Goal: Information Seeking & Learning: Learn about a topic

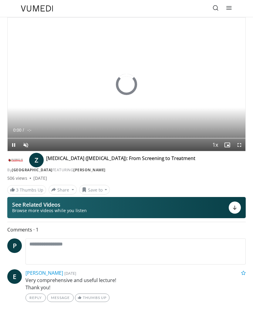
click at [216, 6] on icon at bounding box center [215, 8] width 6 height 6
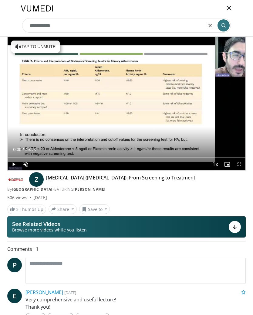
type input "**********"
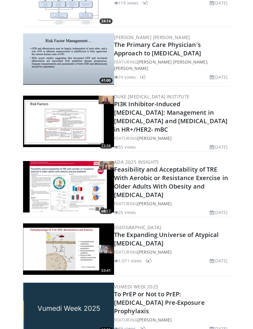
scroll to position [249, 0]
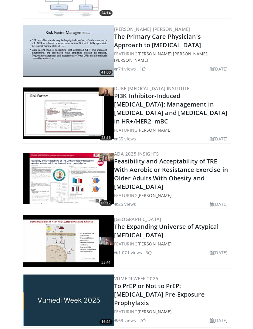
click at [93, 181] on img at bounding box center [68, 178] width 91 height 51
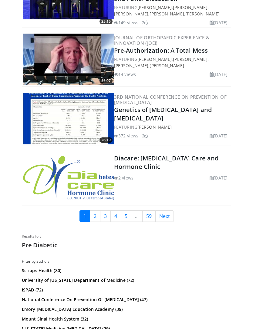
scroll to position [1443, 0]
click at [167, 210] on link "Next" at bounding box center [164, 216] width 18 height 12
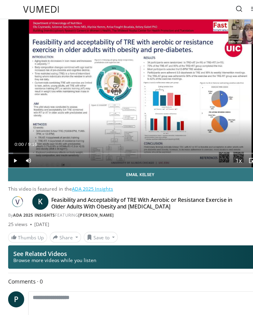
click at [221, 180] on div "K Feasibility and Acceptability of TRE With Aerobic or Resistance Exercise in O…" at bounding box center [126, 187] width 238 height 20
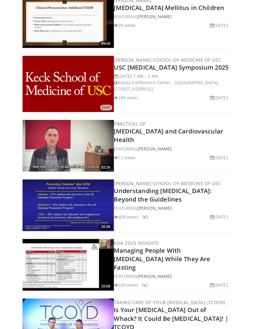
scroll to position [426, 0]
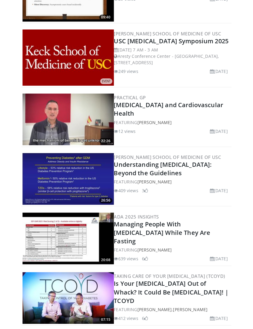
click at [186, 45] on link "USC [MEDICAL_DATA] Symposium 2025" at bounding box center [171, 41] width 114 height 8
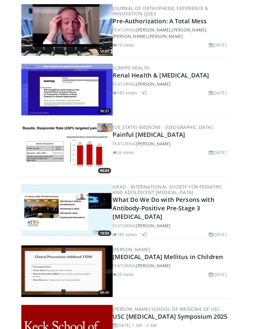
scroll to position [0, 0]
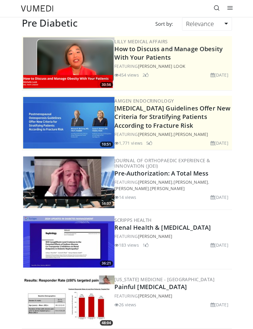
click at [114, 21] on div "Sort by: Relevance Relevance Thumbs Up Comments Views Newest Oldest" at bounding box center [159, 26] width 154 height 19
click at [116, 23] on div "Sort by: Relevance Relevance Thumbs Up Comments Views Newest Oldest" at bounding box center [159, 26] width 154 height 19
click at [105, 24] on div "Sort by: Relevance Relevance Thumbs Up Comments Views Newest Oldest" at bounding box center [159, 26] width 154 height 19
click at [104, 26] on div "Sort by: Relevance Relevance Thumbs Up Comments Views Newest Oldest" at bounding box center [159, 26] width 154 height 19
click at [109, 21] on div "Sort by: Relevance Relevance Thumbs Up Comments Views Newest Oldest" at bounding box center [159, 26] width 154 height 19
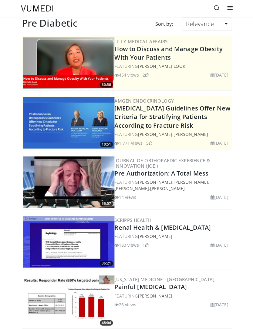
click at [106, 24] on div "Sort by: Relevance Relevance Thumbs Up Comments Views Newest Oldest" at bounding box center [159, 26] width 154 height 19
click at [106, 26] on div "Sort by: Relevance Relevance Thumbs Up Comments Views Newest Oldest" at bounding box center [159, 26] width 154 height 19
click at [218, 5] on link at bounding box center [215, 8] width 12 height 12
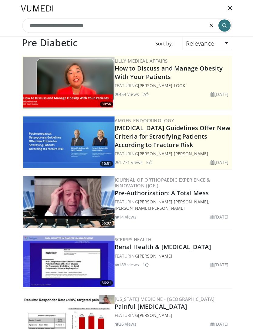
type input "**********"
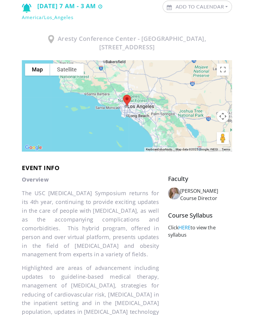
scroll to position [160, 0]
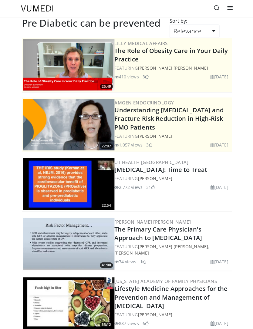
click at [181, 170] on link "[MEDICAL_DATA]: Time to Treat" at bounding box center [160, 169] width 92 height 8
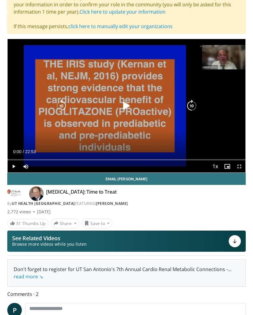
scroll to position [17, 0]
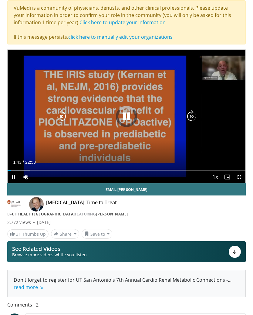
click at [25, 168] on div "Loaded : 9.63%" at bounding box center [126, 168] width 237 height 6
click at [130, 112] on icon "Video Player" at bounding box center [126, 117] width 12 height 12
